Goal: Task Accomplishment & Management: Manage account settings

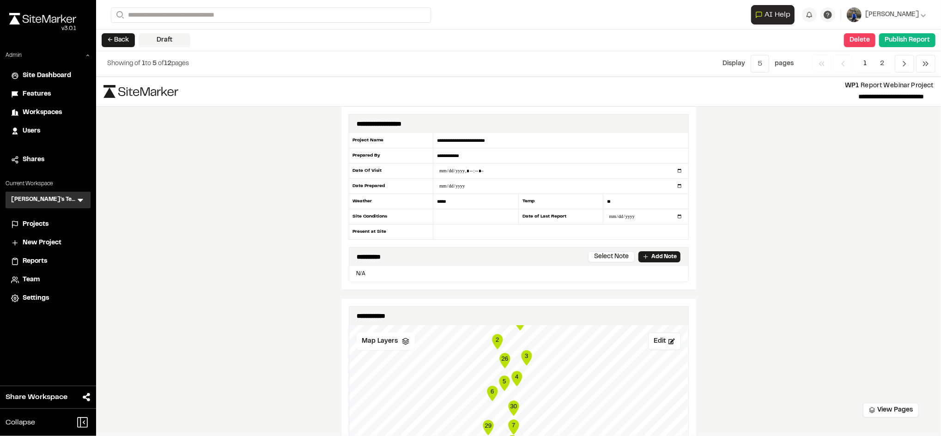
scroll to position [559, 0]
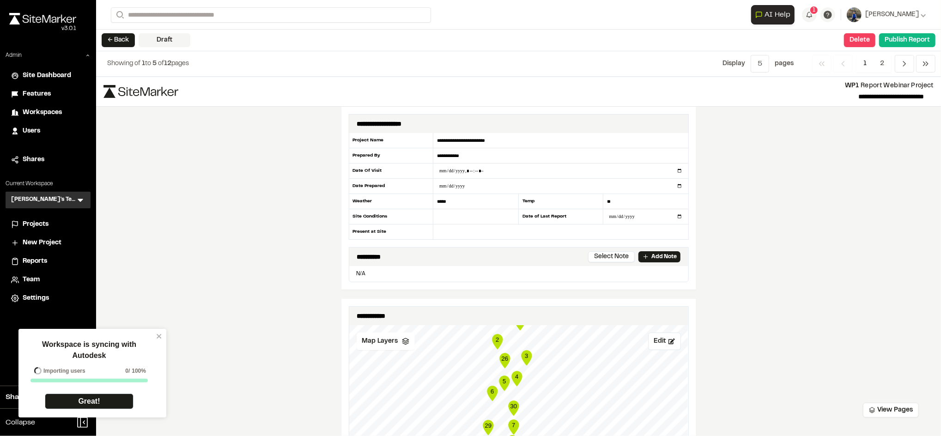
click at [163, 334] on div "Workspace is syncing with Autodesk Importing users 0 / 100% Great!" at bounding box center [92, 373] width 148 height 89
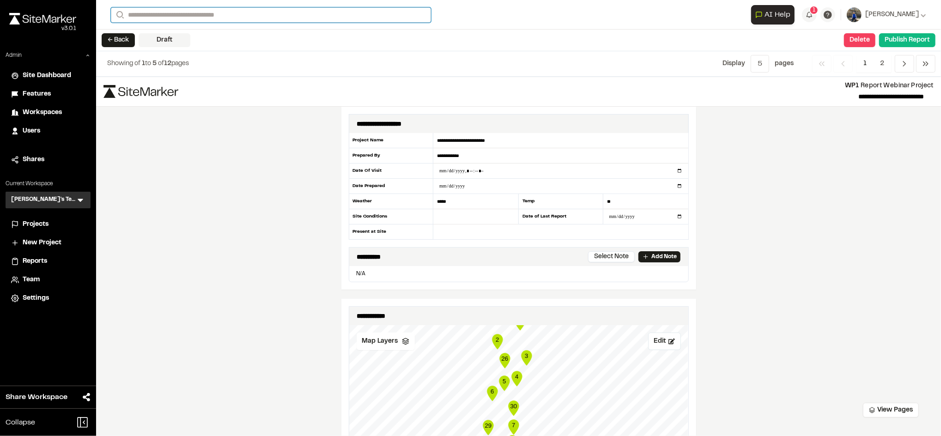
click at [174, 18] on input "Search" at bounding box center [271, 14] width 320 height 15
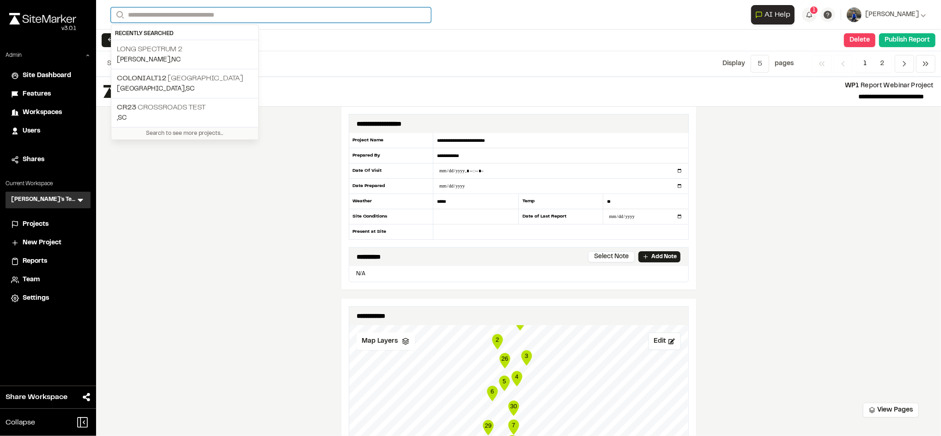
paste input "**********"
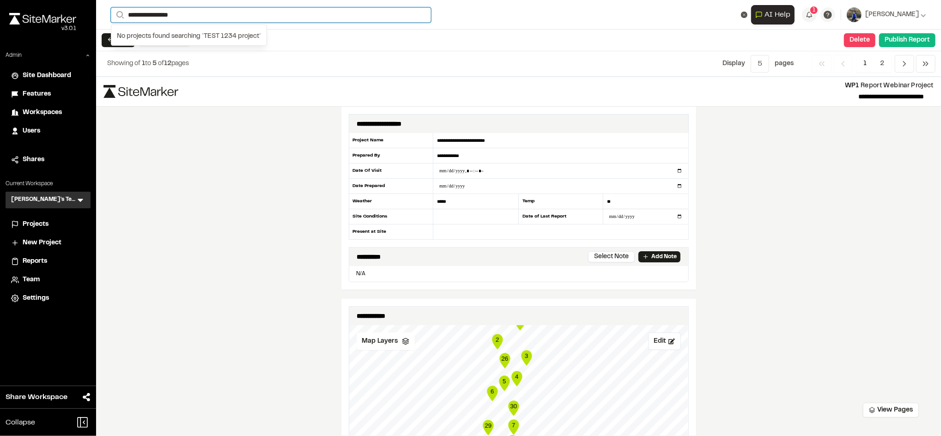
click at [176, 12] on input "**********" at bounding box center [271, 14] width 320 height 15
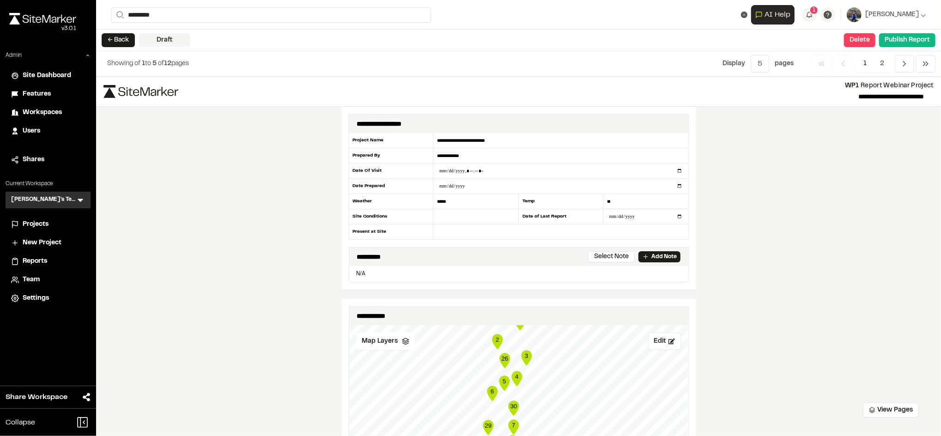
click at [54, 224] on div "Projects" at bounding box center [54, 224] width 62 height 10
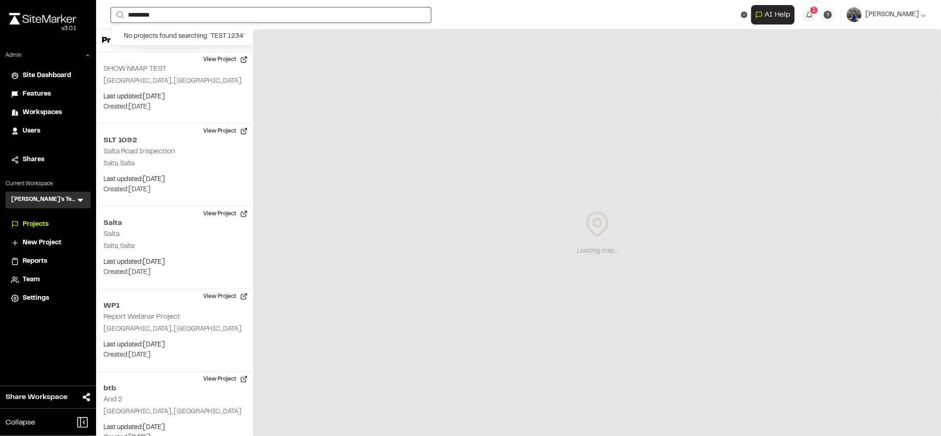
click at [279, 19] on input "*********" at bounding box center [271, 14] width 320 height 15
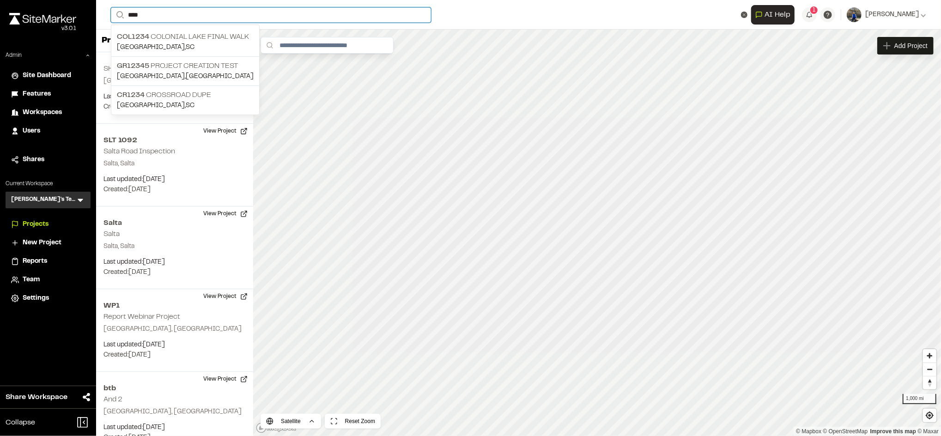
type input "****"
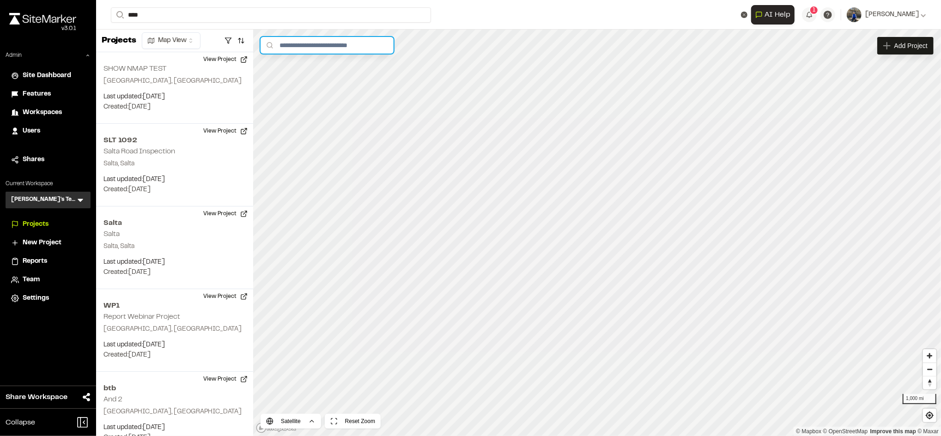
click at [311, 39] on input "text" at bounding box center [326, 45] width 133 height 17
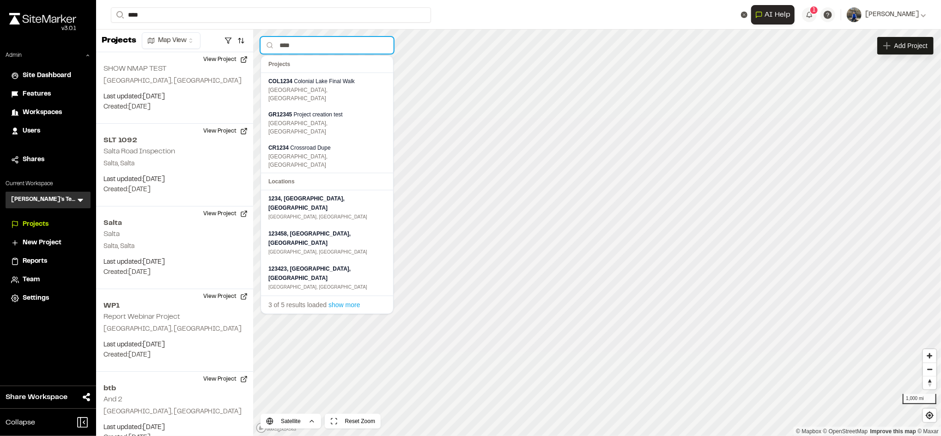
type input "****"
click at [336, 301] on span "show more" at bounding box center [343, 304] width 31 height 7
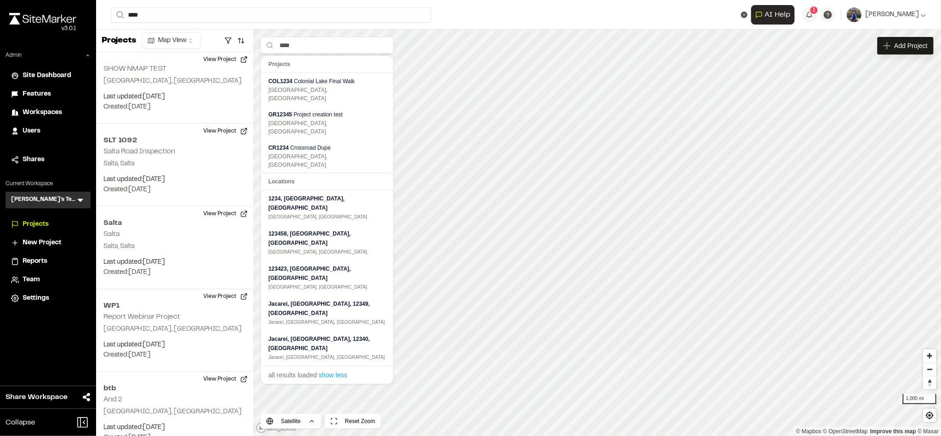
click at [76, 201] on icon at bounding box center [80, 199] width 9 height 9
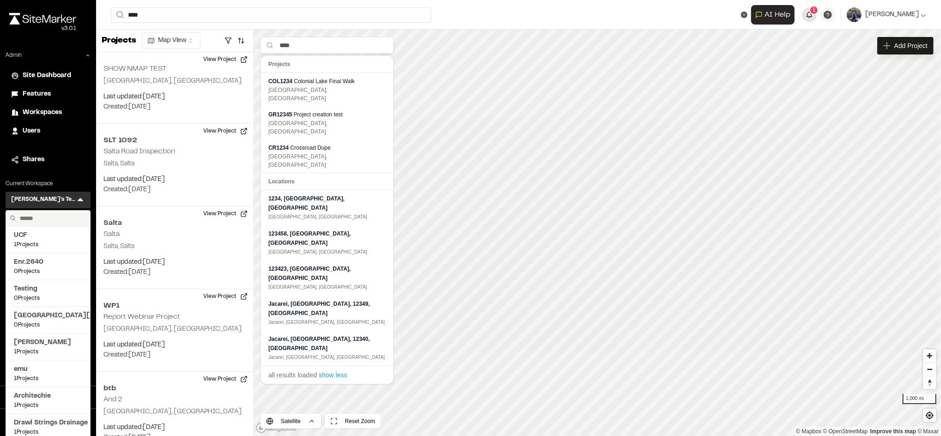
click at [817, 19] on button "1" at bounding box center [809, 14] width 15 height 15
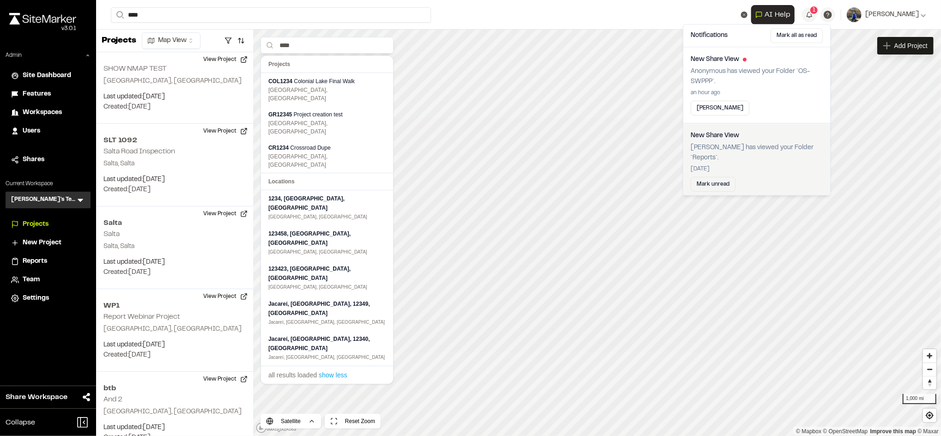
click at [860, 85] on div at bounding box center [470, 218] width 941 height 436
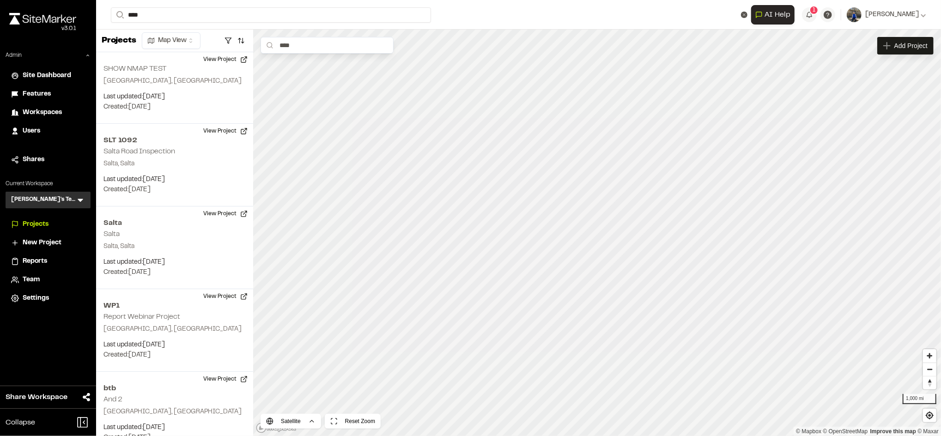
click at [56, 109] on span "Workspaces" at bounding box center [42, 113] width 39 height 10
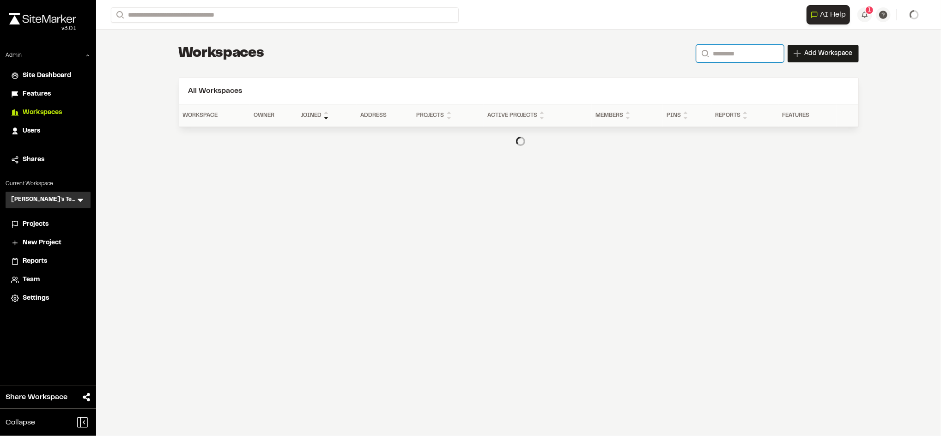
click at [729, 51] on input "Search" at bounding box center [740, 54] width 88 height 18
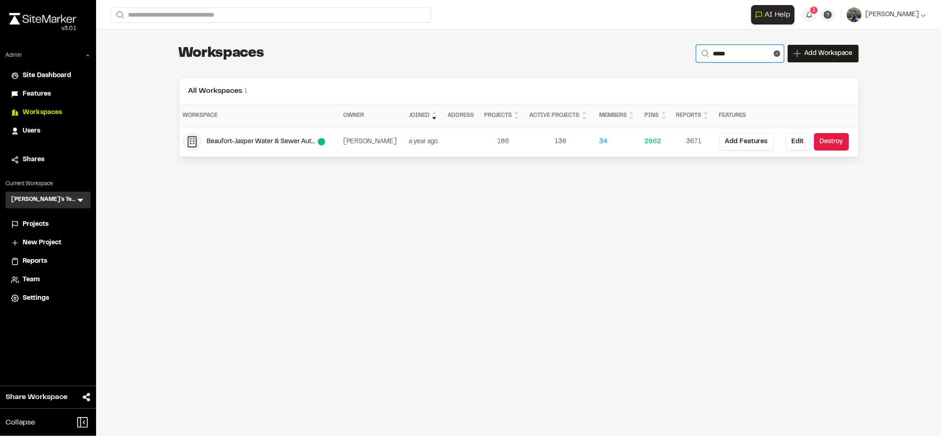
type input "*****"
click at [284, 139] on div "Beaufort-Jasper Water & Sewer Authority" at bounding box center [262, 142] width 111 height 10
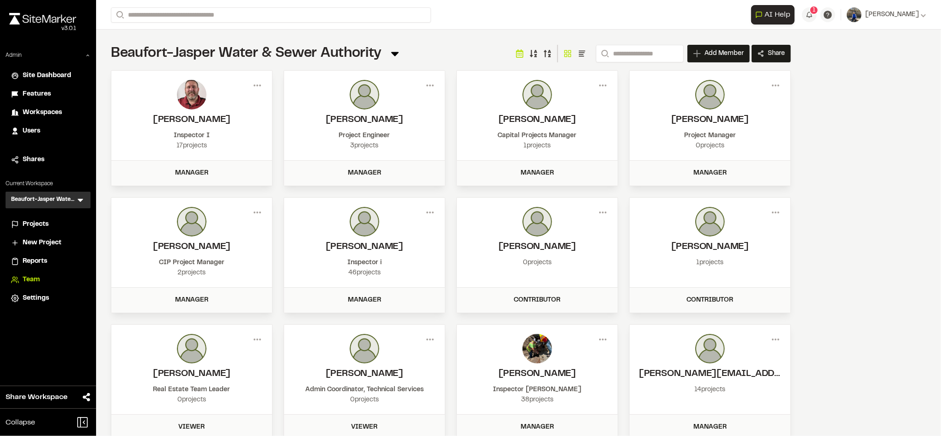
click at [31, 258] on span "Reports" at bounding box center [35, 261] width 24 height 10
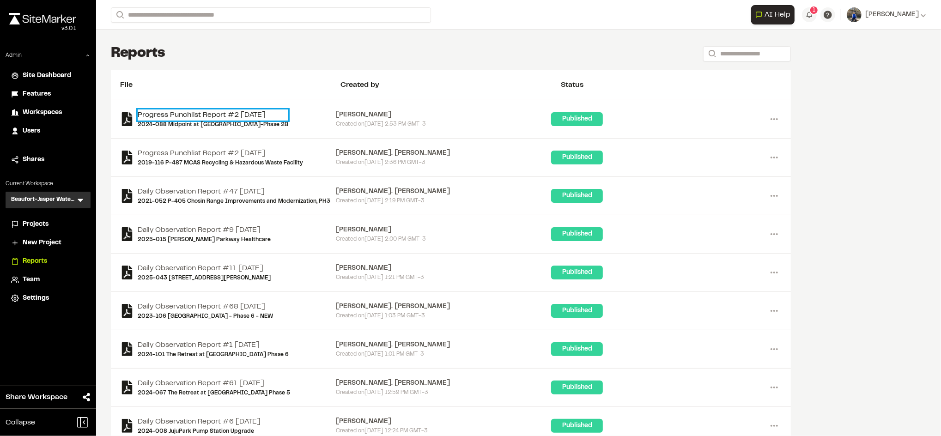
click at [230, 113] on link "Progress Punchlist Report #2 [DATE]" at bounding box center [213, 114] width 151 height 11
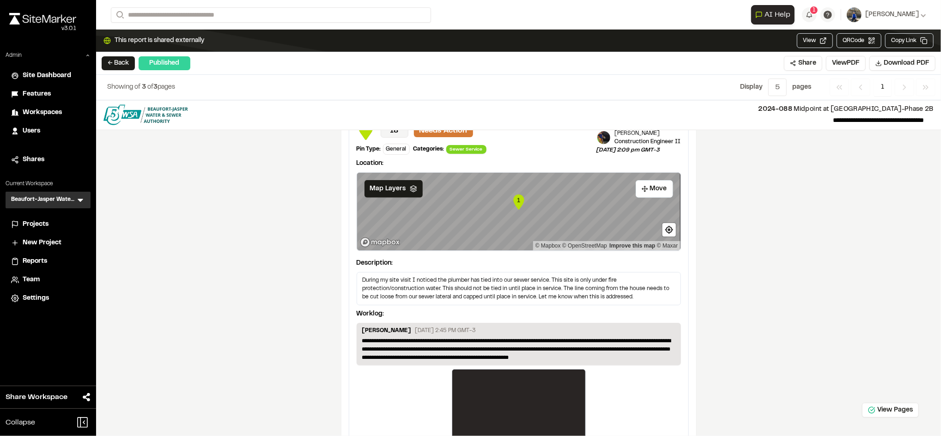
scroll to position [883, 0]
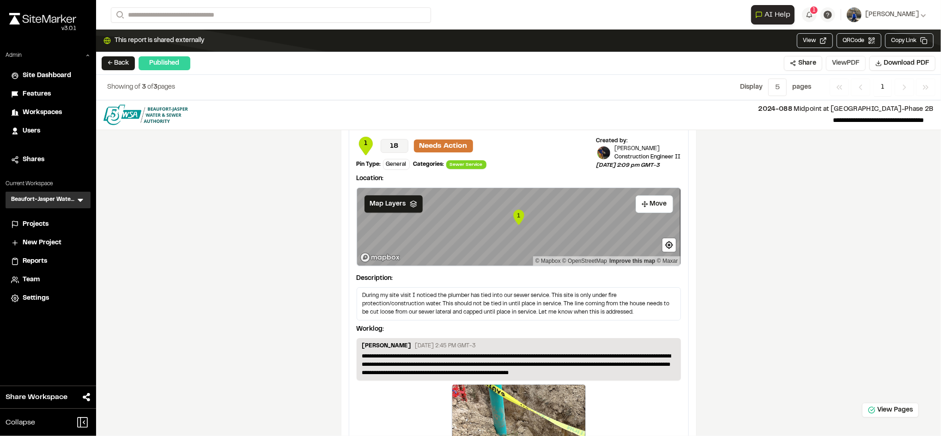
click at [836, 61] on button "View PDF" at bounding box center [846, 63] width 40 height 15
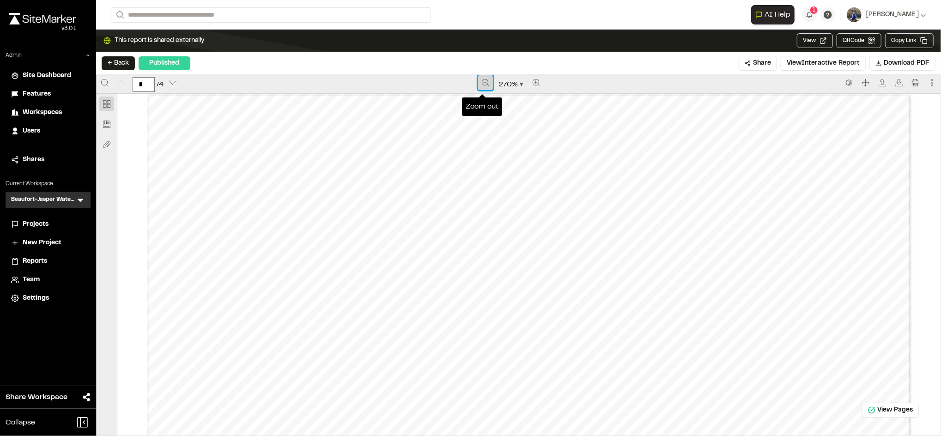
click at [484, 85] on icon "Zoom out" at bounding box center [485, 82] width 7 height 7
click at [484, 85] on icon "Zoom out" at bounding box center [486, 82] width 7 height 7
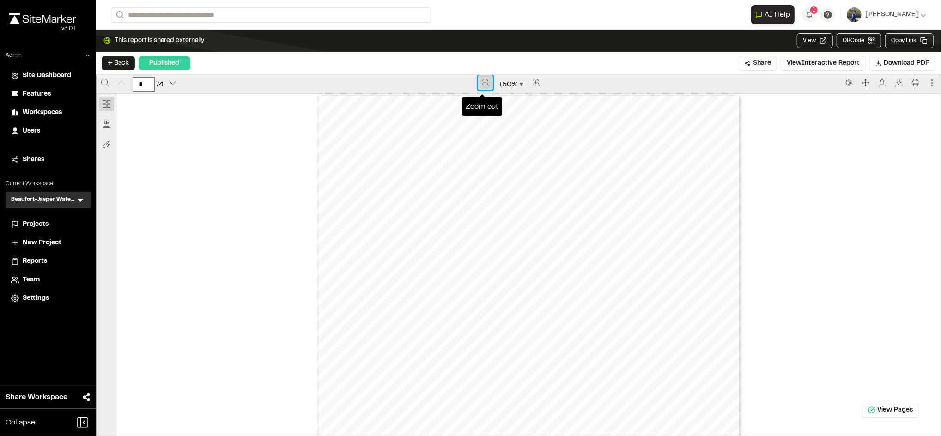
click at [484, 85] on icon "Zoom out" at bounding box center [485, 82] width 7 height 7
drag, startPoint x: 484, startPoint y: 85, endPoint x: 512, endPoint y: 251, distance: 168.6
click at [512, 251] on div "* / 4 Zoom out 110 % Construction Department [STREET_ADDRESS] | 843.987.8067 | …" at bounding box center [528, 255] width 823 height 360
type input "*"
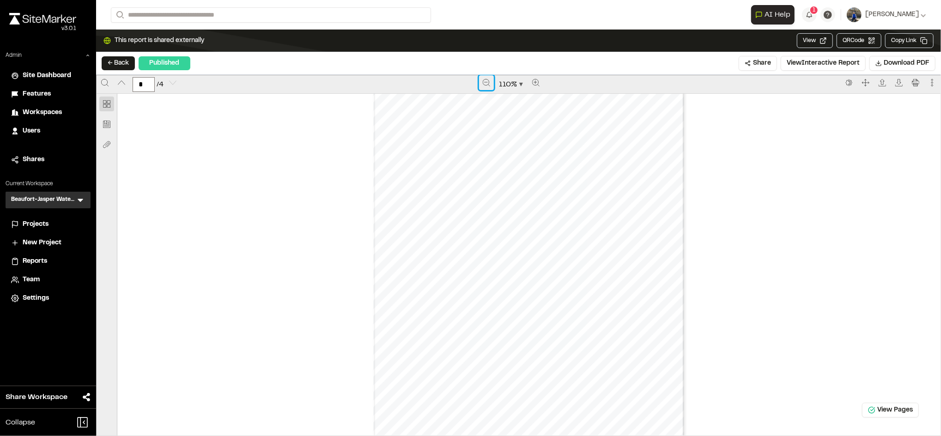
scroll to position [1246, 0]
click at [800, 60] on button "View Interactive Report" at bounding box center [823, 63] width 85 height 15
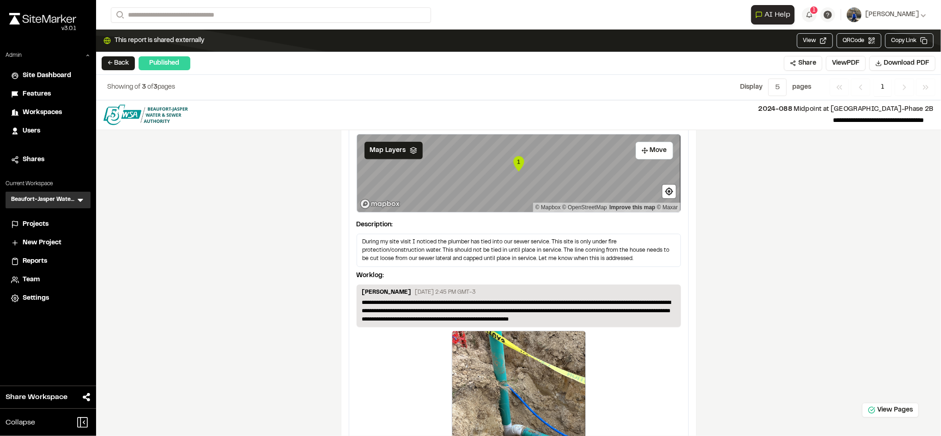
scroll to position [1001, 0]
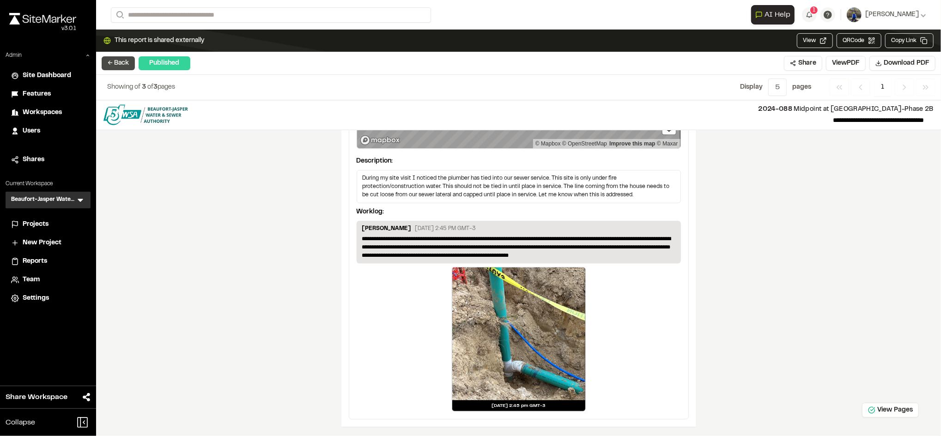
click at [115, 58] on button "← Back" at bounding box center [118, 63] width 33 height 14
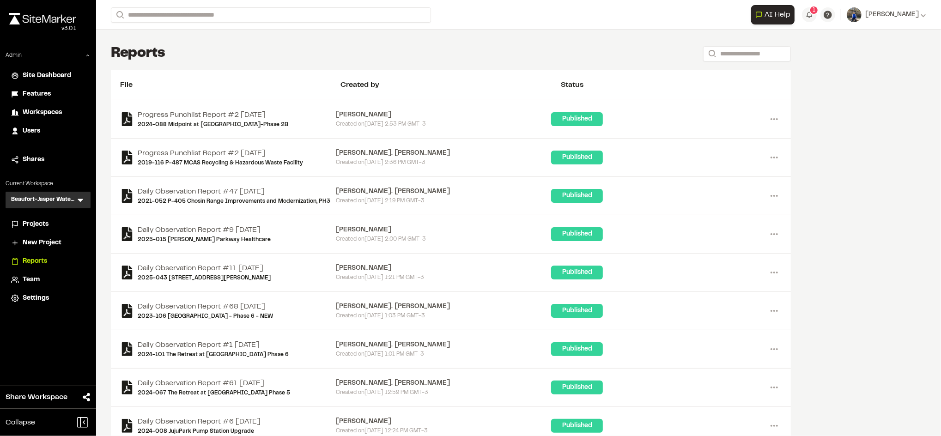
click at [79, 195] on icon at bounding box center [80, 199] width 9 height 9
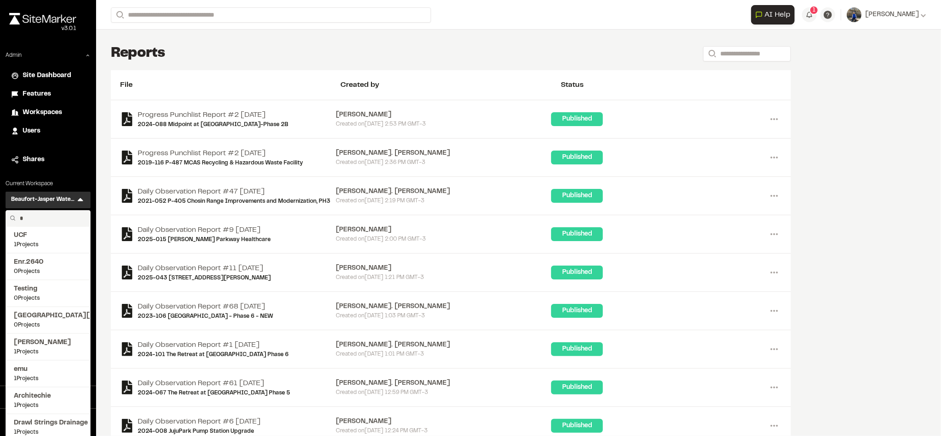
click at [50, 212] on input "*" at bounding box center [51, 219] width 70 height 16
type input "****"
click at [32, 315] on span "[PERSON_NAME]'s Test" at bounding box center [48, 316] width 68 height 10
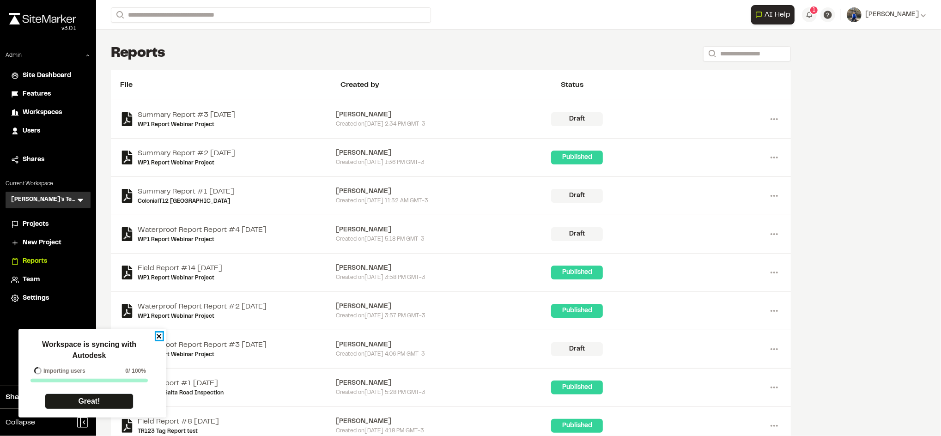
click at [159, 337] on icon "close" at bounding box center [159, 336] width 5 height 5
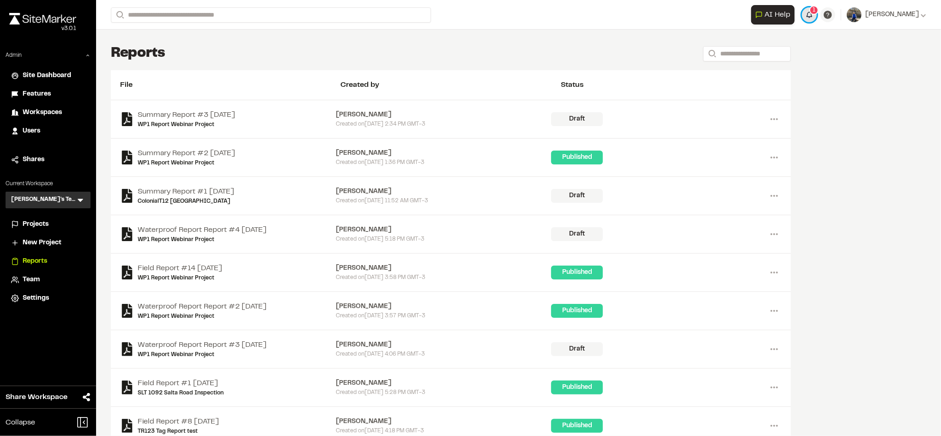
click at [809, 17] on button "1" at bounding box center [809, 14] width 15 height 15
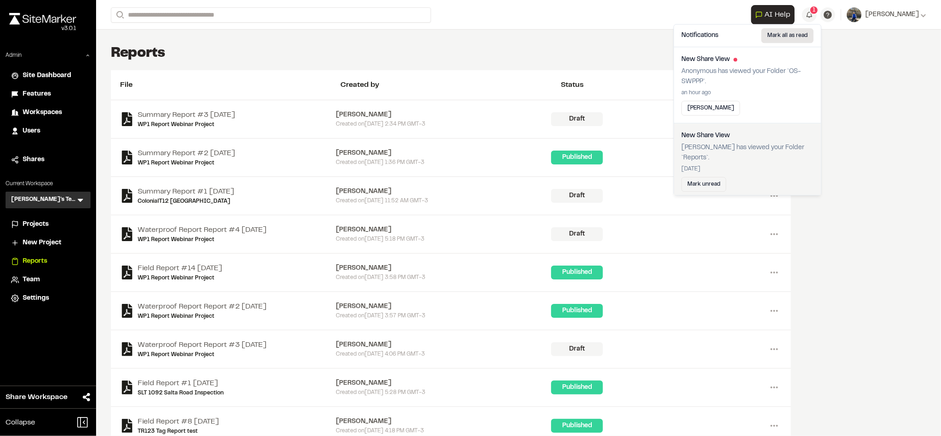
click at [790, 32] on button "Mark all as read" at bounding box center [787, 35] width 52 height 15
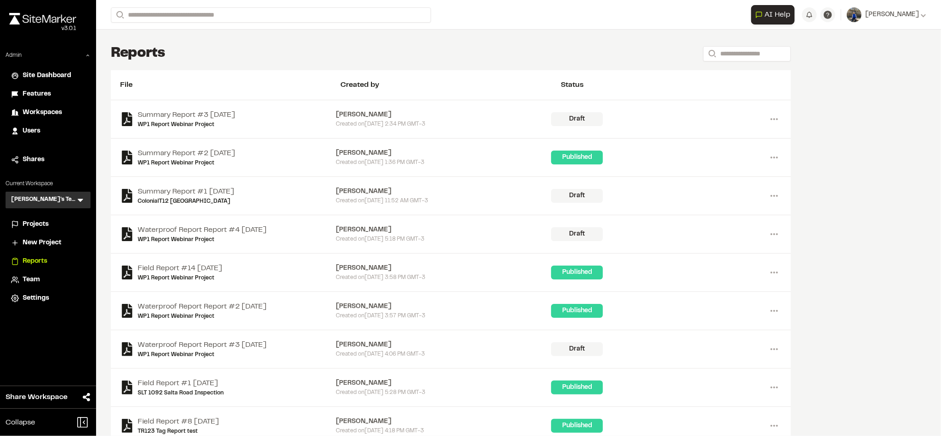
drag, startPoint x: 861, startPoint y: 68, endPoint x: 510, endPoint y: 354, distance: 452.7
click at [510, 354] on div "**********" at bounding box center [518, 218] width 845 height 436
click at [62, 327] on div "Close sidebar v 3.0.1 Admin Site Dashboard Features Workspaces Users Shares Cur…" at bounding box center [48, 218] width 96 height 436
click at [207, 125] on link "WP1 Report Webinar Project" at bounding box center [186, 125] width 97 height 8
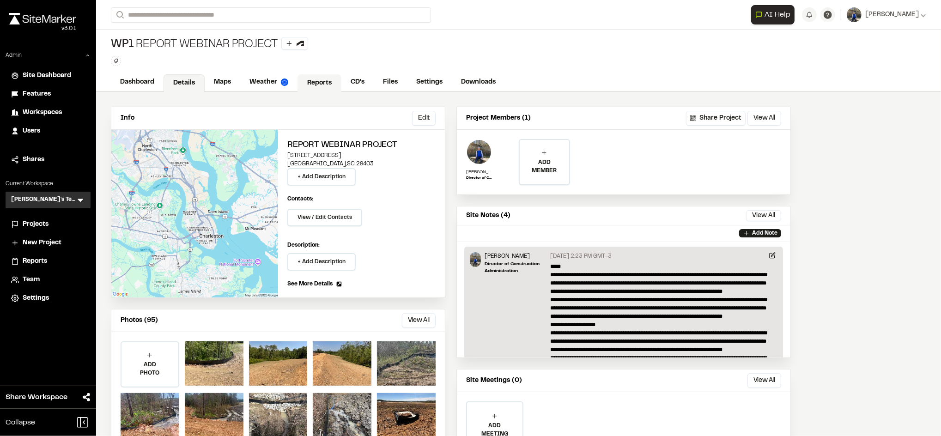
click at [313, 79] on link "Reports" at bounding box center [319, 83] width 44 height 18
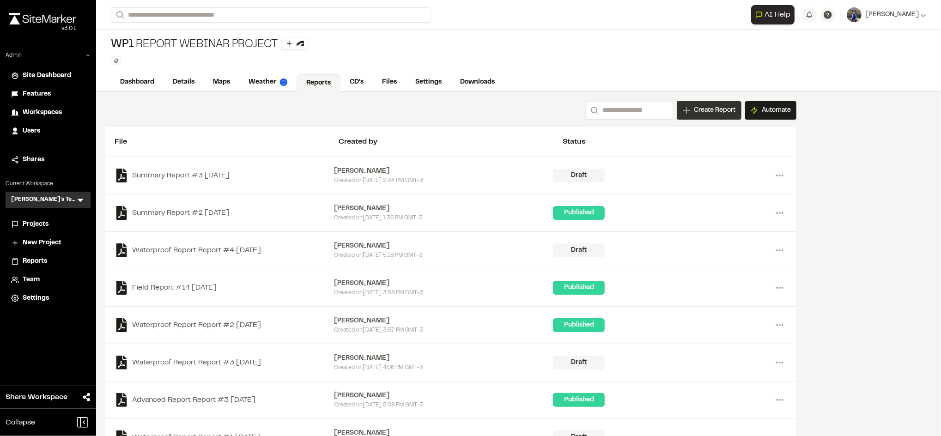
click at [725, 111] on span "Create Report" at bounding box center [715, 110] width 42 height 10
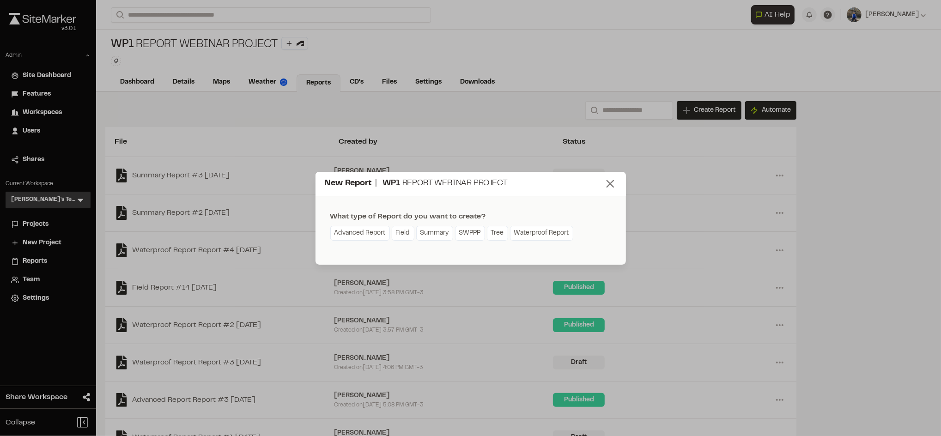
click at [608, 183] on icon at bounding box center [610, 183] width 13 height 13
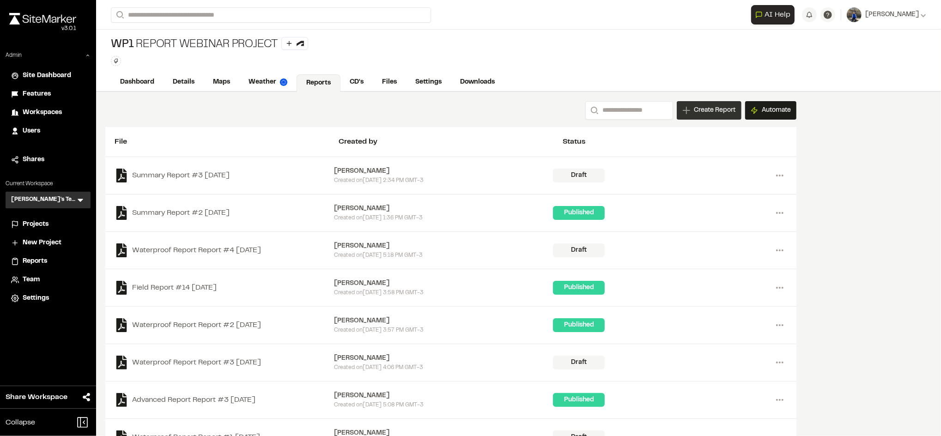
click at [703, 112] on span "Create Report" at bounding box center [715, 110] width 42 height 10
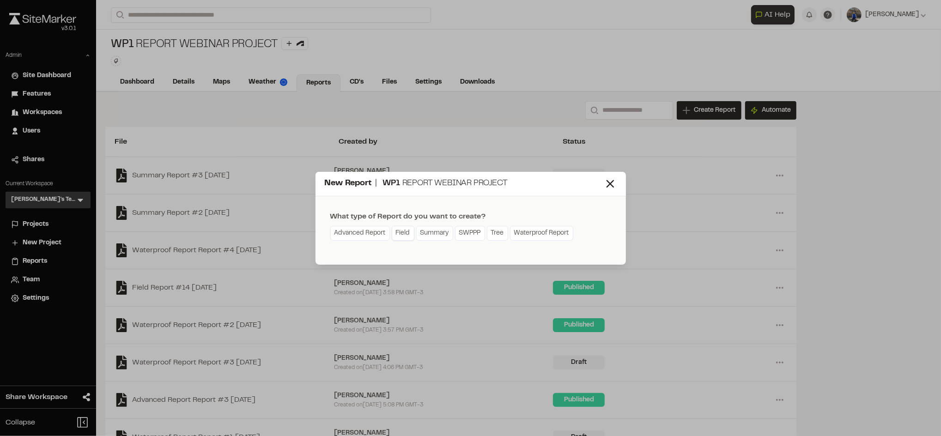
click at [400, 236] on link "Field" at bounding box center [403, 233] width 23 height 15
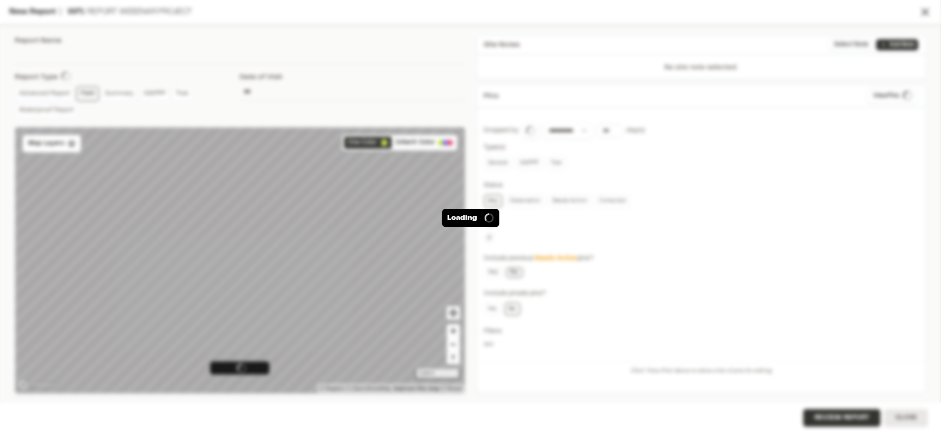
type input "**********"
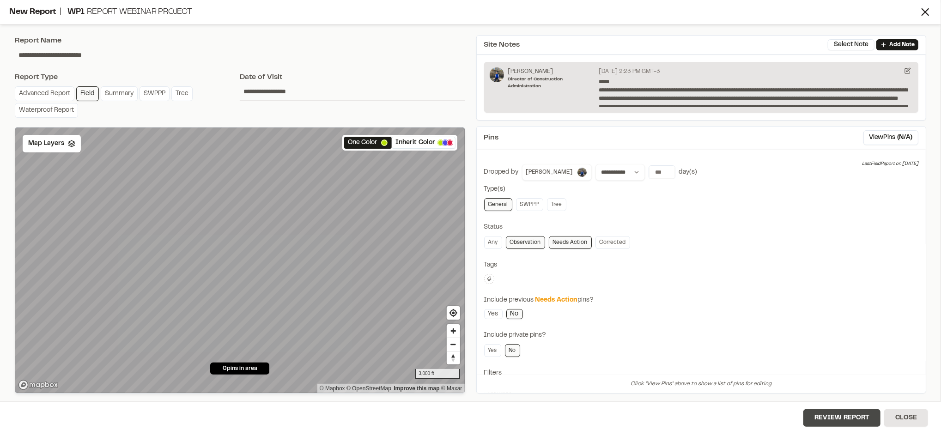
click at [838, 412] on button "Review Report" at bounding box center [841, 418] width 77 height 18
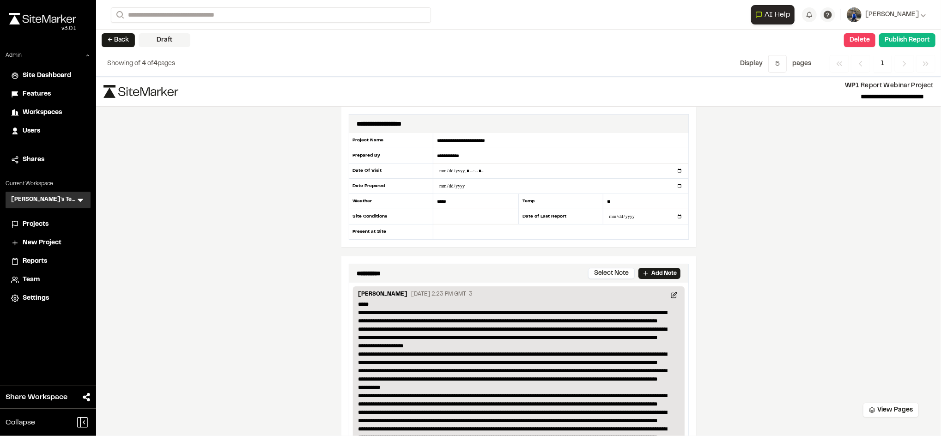
click at [49, 112] on span "Workspaces" at bounding box center [42, 113] width 39 height 10
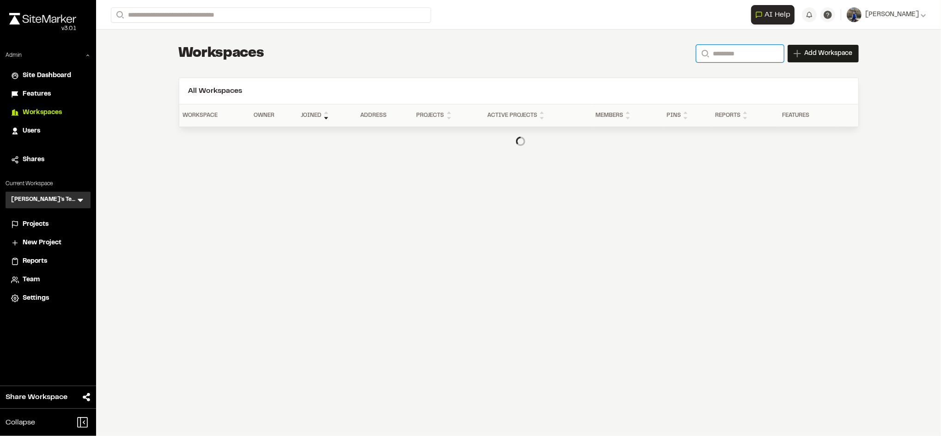
click at [731, 48] on input "Search" at bounding box center [740, 54] width 88 height 18
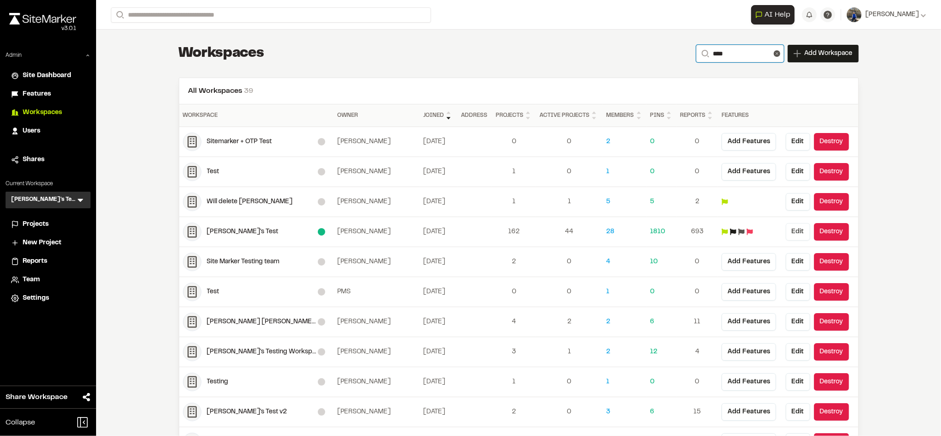
type input "****"
click at [786, 230] on button "Edit" at bounding box center [798, 232] width 24 height 18
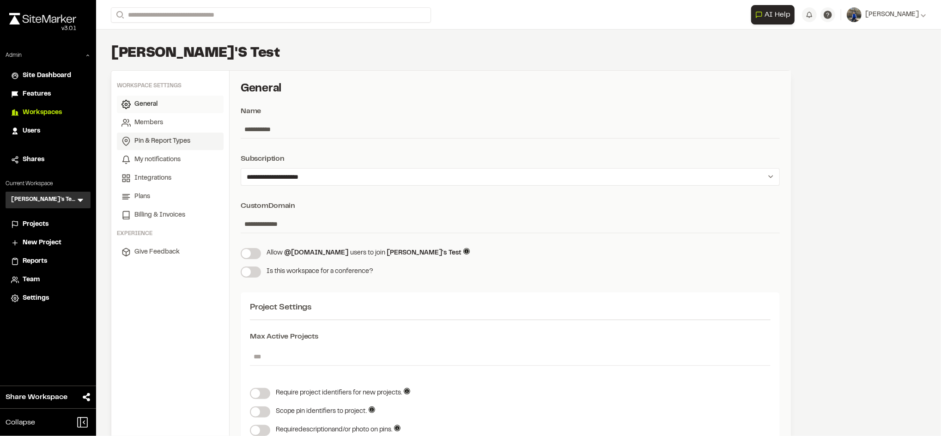
click at [163, 138] on span "Pin & Report Types" at bounding box center [162, 141] width 56 height 10
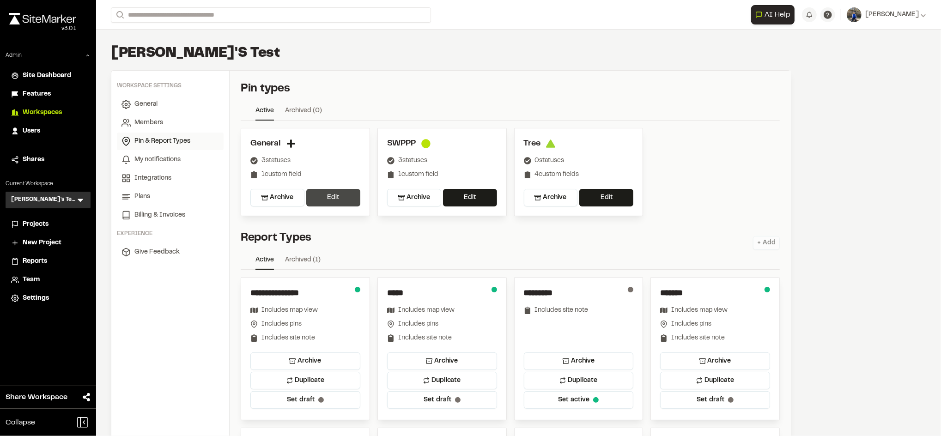
click at [332, 198] on button "Edit" at bounding box center [333, 198] width 54 height 18
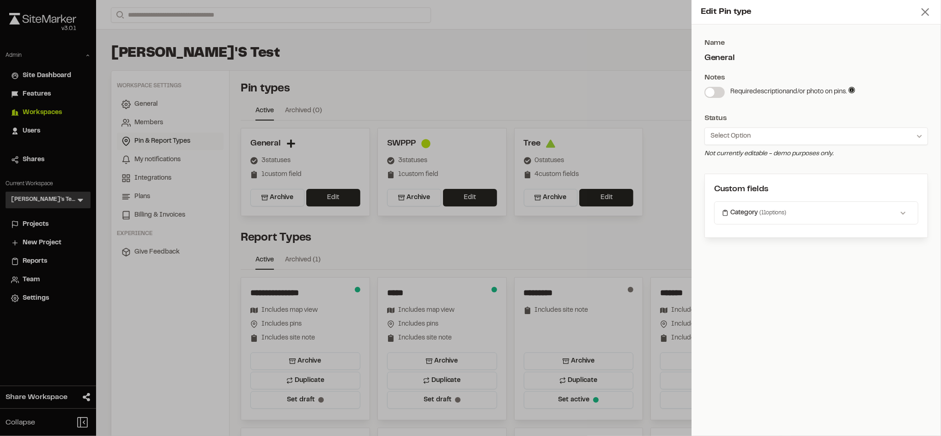
click at [930, 7] on icon at bounding box center [925, 12] width 13 height 13
